Goal: Use online tool/utility: Utilize a website feature to perform a specific function

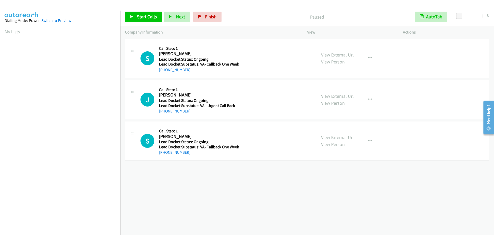
scroll to position [54, 0]
click at [153, 15] on span "Start Calls" at bounding box center [147, 17] width 20 height 6
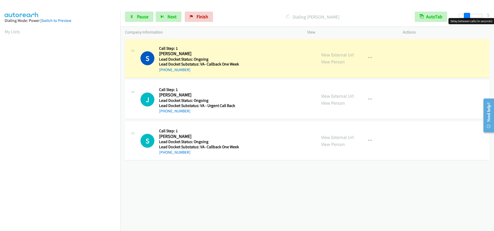
drag, startPoint x: 459, startPoint y: 16, endPoint x: 466, endPoint y: 18, distance: 8.0
click at [466, 18] on body "Start Calls Pause Next Finish Dialing Salus Trinidad AutoTab AutoTab 5 Company …" at bounding box center [247, 12] width 494 height 24
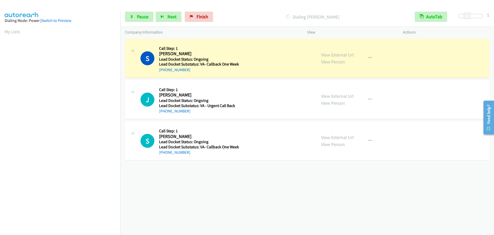
scroll to position [54, 0]
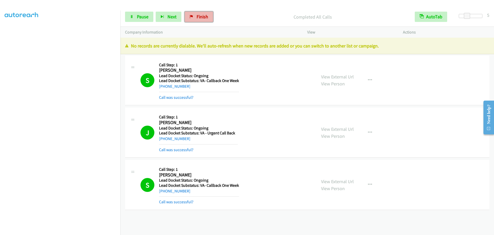
click at [203, 17] on span "Finish" at bounding box center [203, 17] width 12 height 6
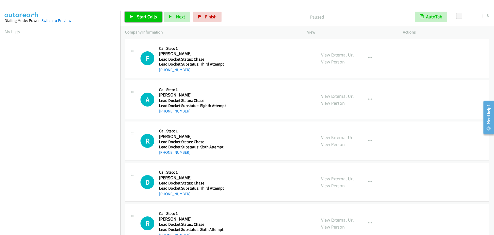
click at [147, 15] on span "Start Calls" at bounding box center [147, 17] width 20 height 6
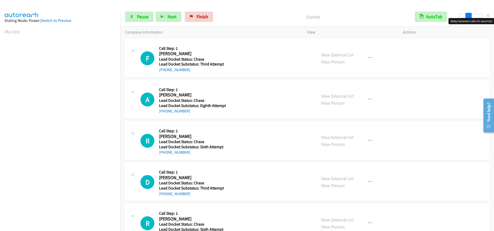
drag, startPoint x: 458, startPoint y: 16, endPoint x: 467, endPoint y: 18, distance: 9.1
click at [467, 18] on span at bounding box center [469, 16] width 6 height 6
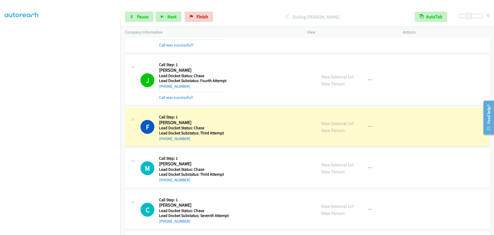
scroll to position [340, 0]
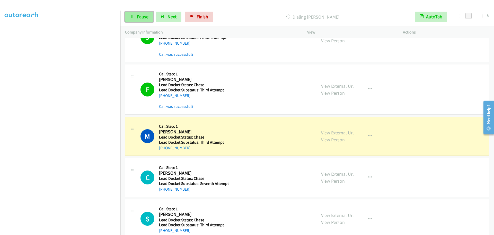
click at [142, 16] on span "Pause" at bounding box center [143, 17] width 12 height 6
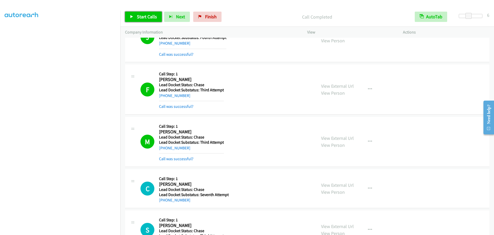
click at [126, 15] on link "Start Calls" at bounding box center [143, 17] width 37 height 10
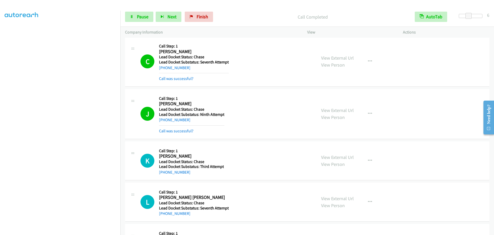
scroll to position [999, 0]
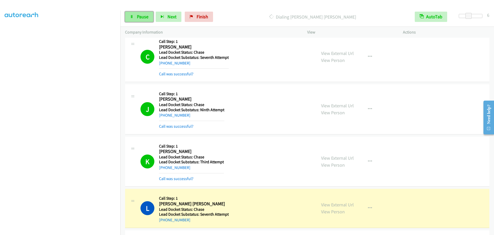
click at [133, 19] on link "Pause" at bounding box center [139, 17] width 28 height 10
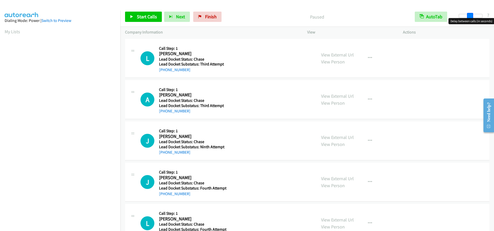
drag, startPoint x: 460, startPoint y: 16, endPoint x: 471, endPoint y: 17, distance: 11.1
click at [471, 17] on span at bounding box center [470, 16] width 6 height 6
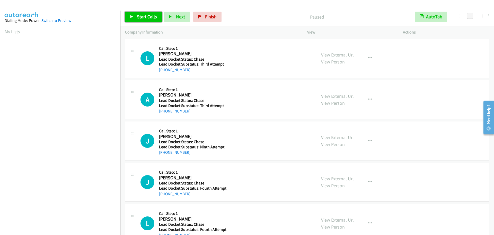
click at [144, 19] on span "Start Calls" at bounding box center [147, 17] width 20 height 6
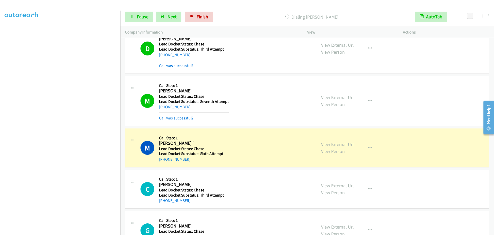
scroll to position [43, 0]
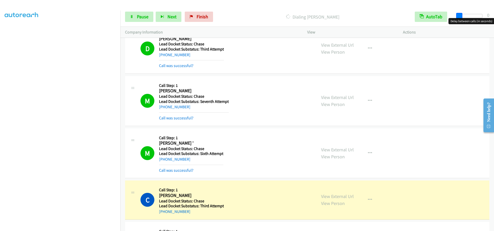
drag, startPoint x: 471, startPoint y: 18, endPoint x: 449, endPoint y: 19, distance: 21.9
click at [449, 19] on div "Start Calls Pause Next Finish Dialing [PERSON_NAME] AutoTab AutoTab 0" at bounding box center [308, 17] width 374 height 20
drag, startPoint x: 459, startPoint y: 15, endPoint x: 464, endPoint y: 17, distance: 5.0
click at [464, 17] on span at bounding box center [464, 16] width 6 height 6
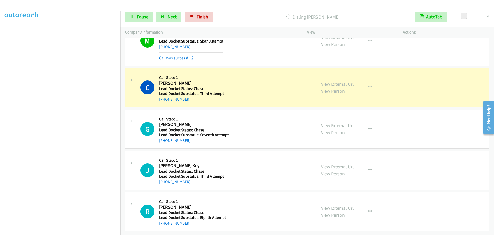
scroll to position [810, 0]
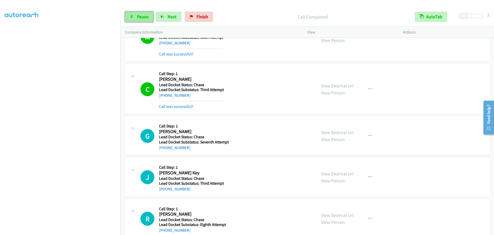
click at [135, 18] on link "Pause" at bounding box center [139, 17] width 28 height 10
